Goal: Check status: Check status

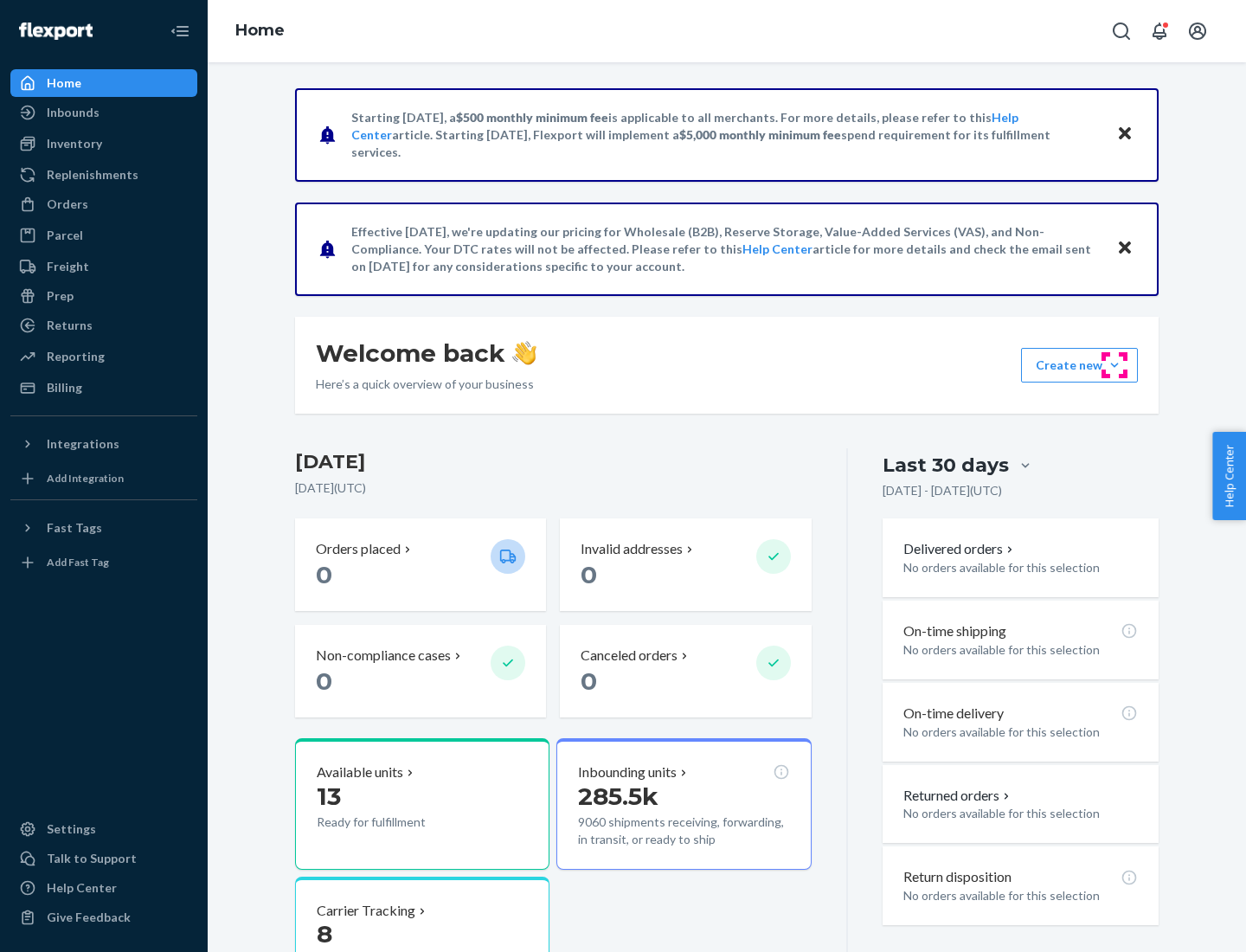
click at [1115, 366] on button "Create new Create new inbound Create new order Create new product" at bounding box center [1080, 365] width 117 height 35
click at [59, 296] on div "Prep" at bounding box center [60, 296] width 27 height 18
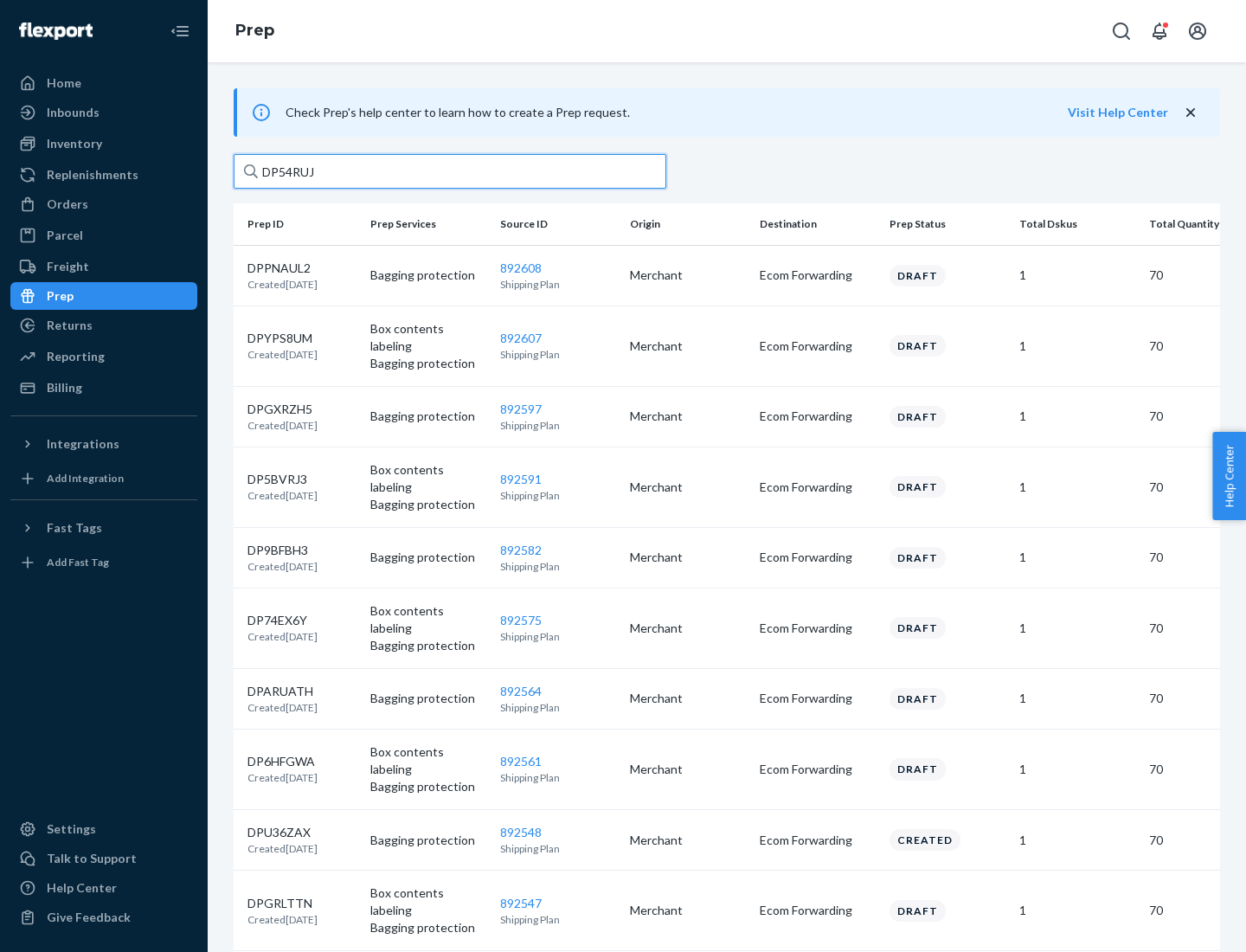
type input "DP54RUJL"
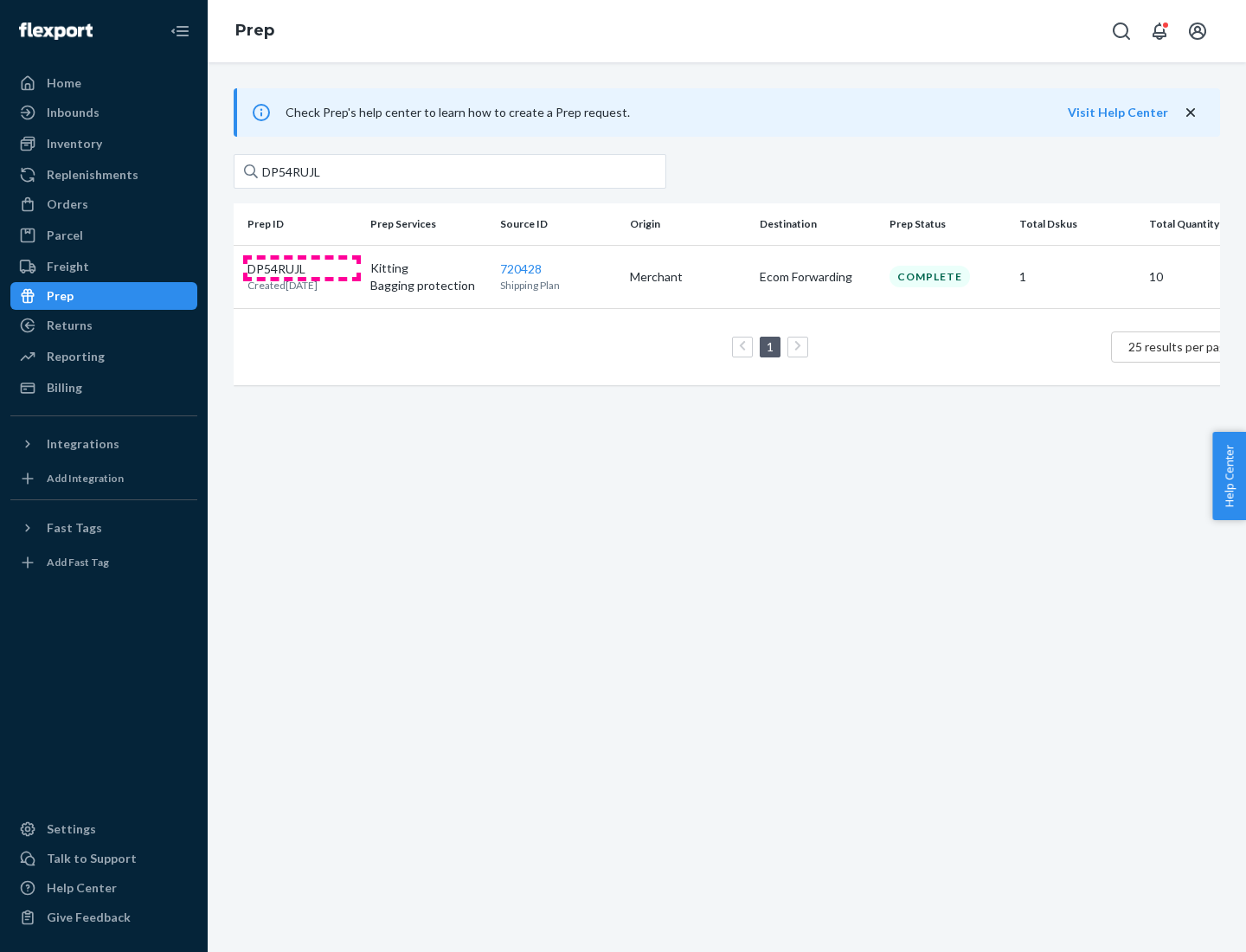
click at [302, 267] on p "DP54RUJL" at bounding box center [282, 270] width 70 height 18
